Goal: Task Accomplishment & Management: Complete application form

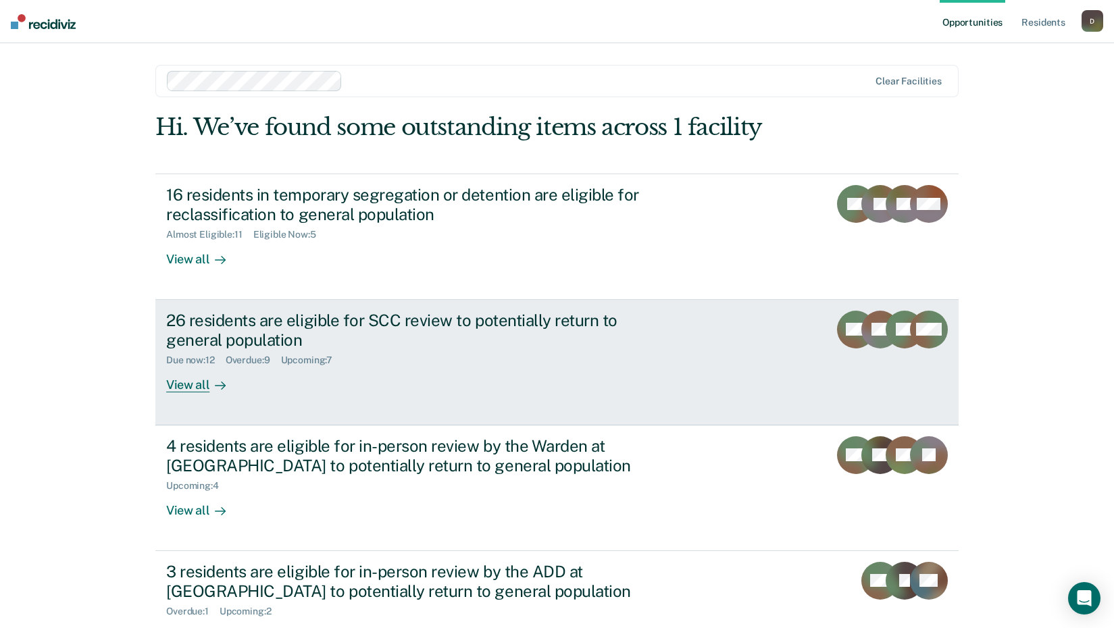
click at [185, 316] on div "26 residents are eligible for SCC review to potentially return to general popul…" at bounding box center [403, 330] width 474 height 39
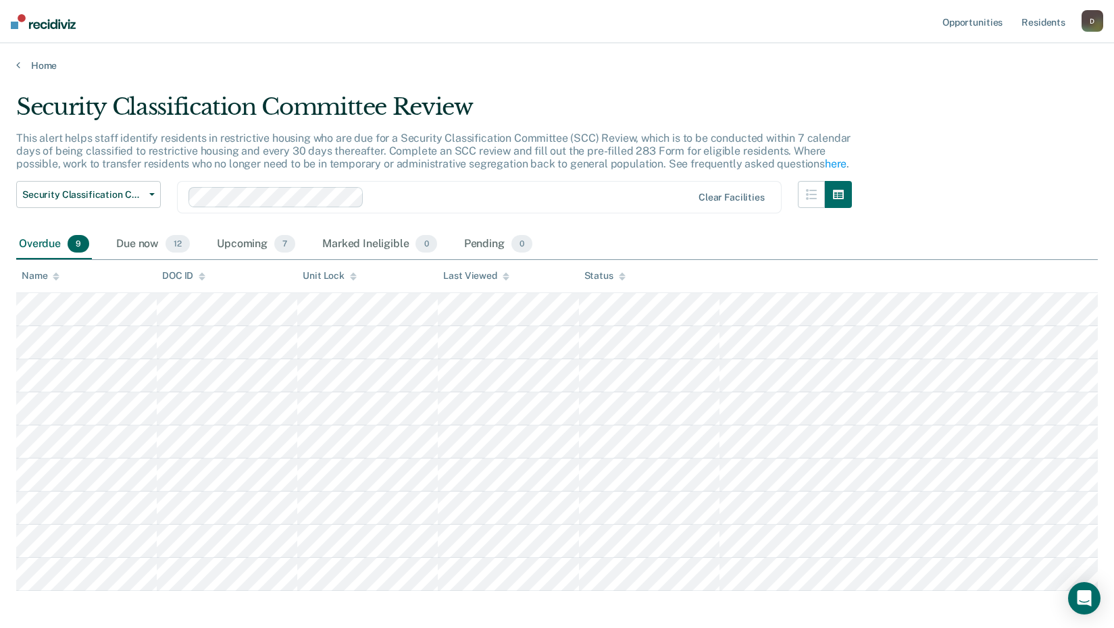
scroll to position [60, 0]
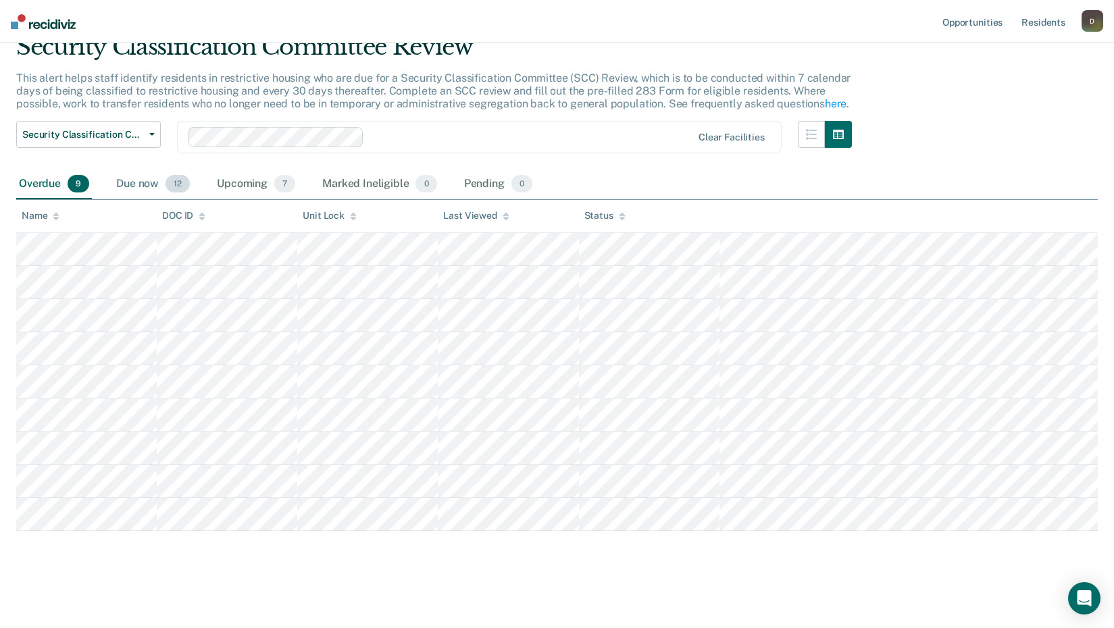
click at [142, 179] on div "Due now 12" at bounding box center [152, 185] width 79 height 30
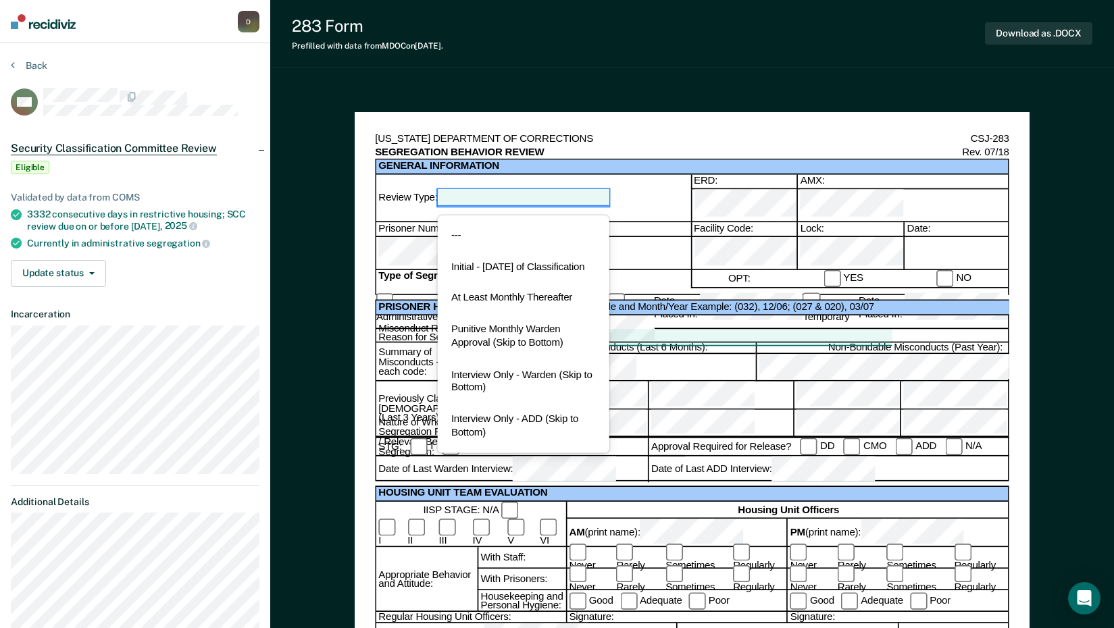
click at [586, 195] on div at bounding box center [524, 198] width 172 height 16
click at [554, 312] on div "At Least Monthly Thereafter" at bounding box center [524, 299] width 172 height 32
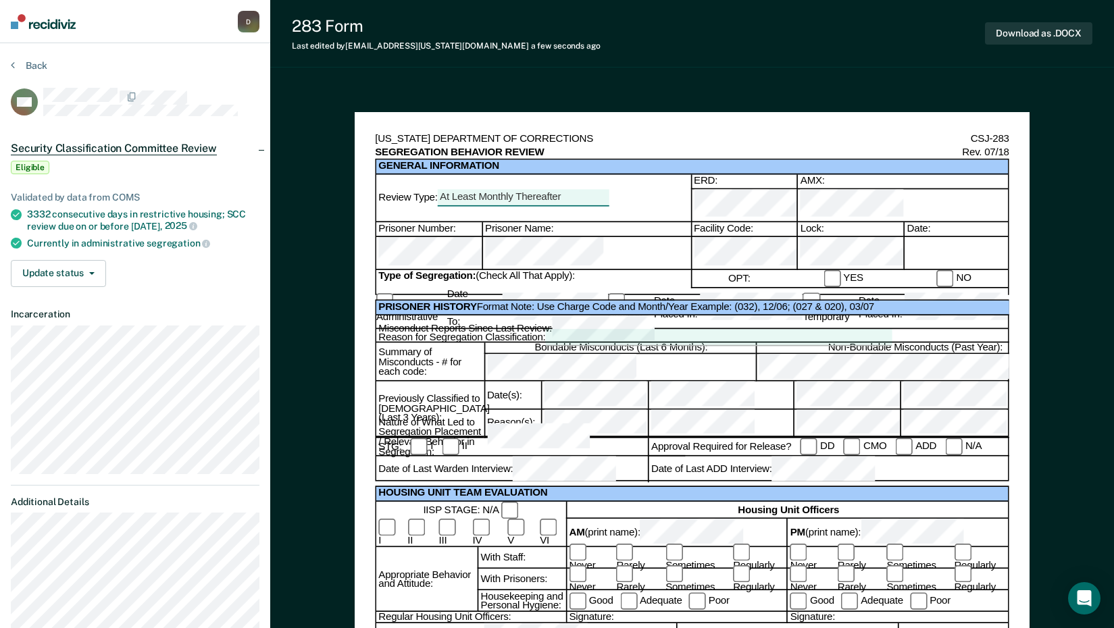
click at [643, 330] on div at bounding box center [718, 338] width 346 height 16
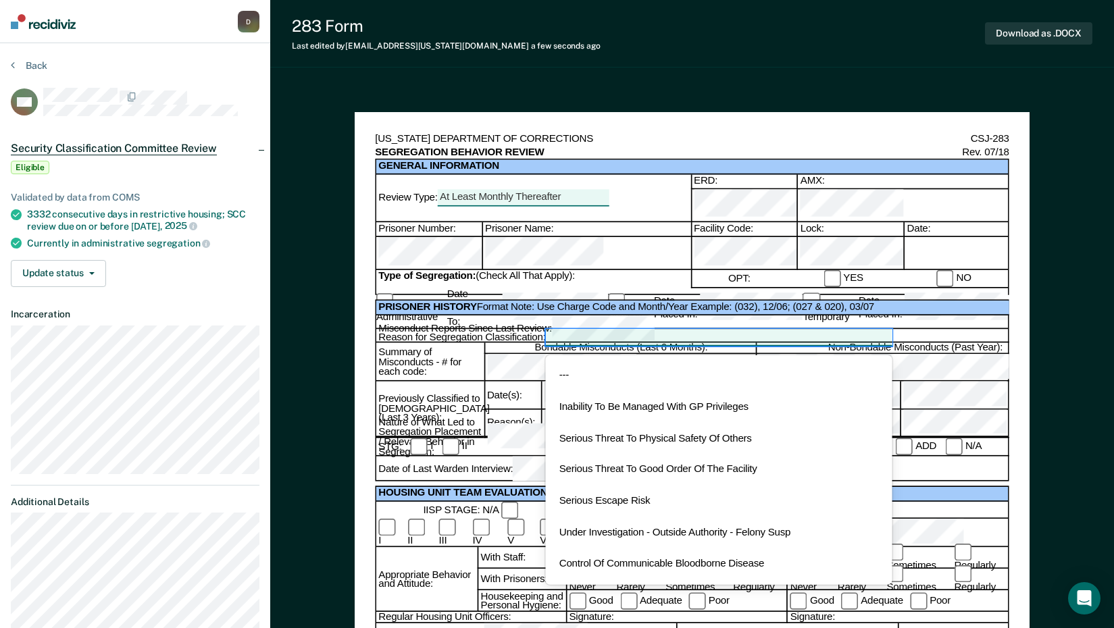
click at [650, 392] on div "Inability To Be Managed With GP Privileges" at bounding box center [718, 408] width 346 height 32
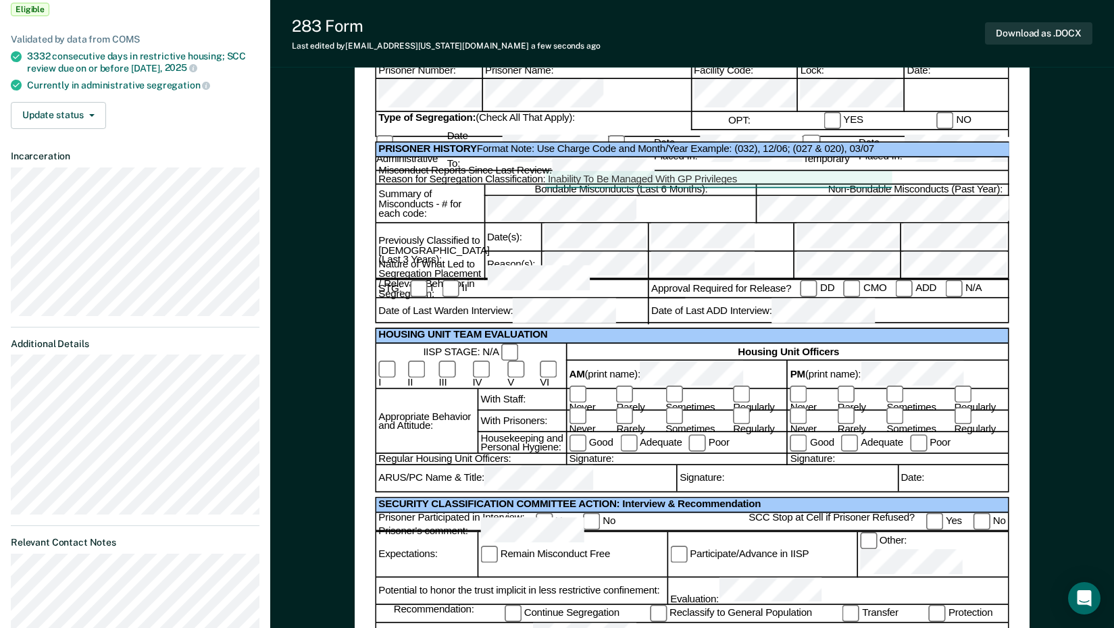
scroll to position [135, 0]
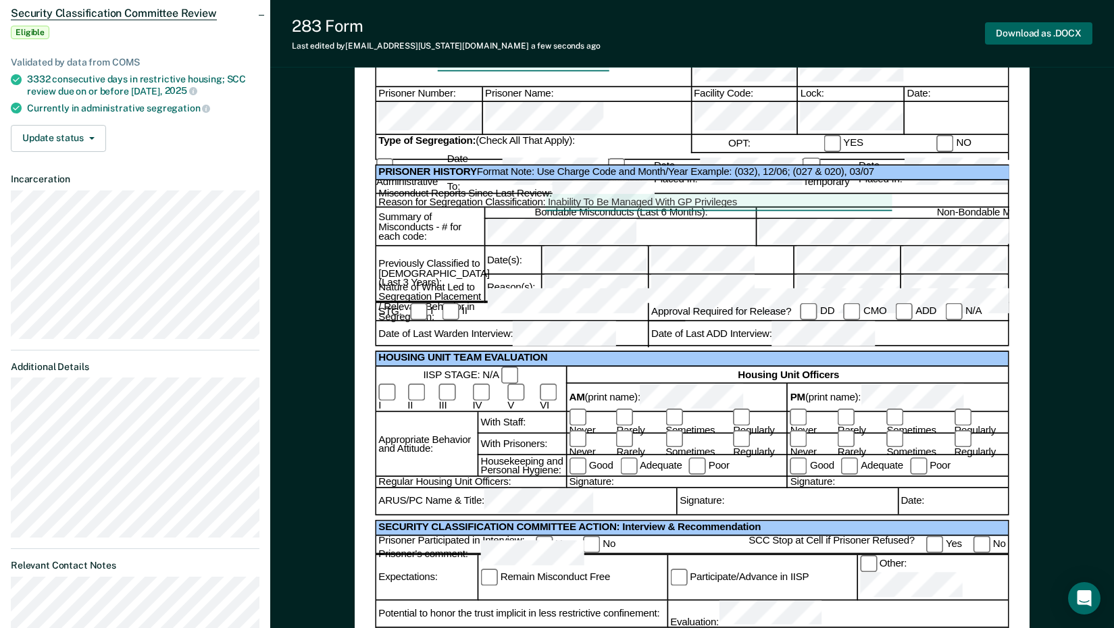
click at [1051, 32] on button "Download as .DOCX" at bounding box center [1038, 33] width 107 height 22
